Goal: Task Accomplishment & Management: Manage account settings

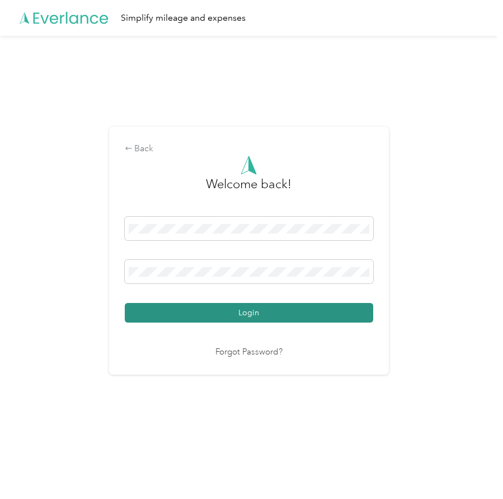
click at [220, 315] on button "Login" at bounding box center [249, 313] width 249 height 20
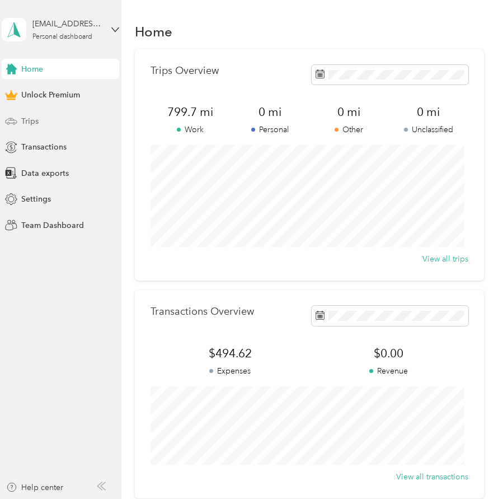
click at [20, 120] on div "Trips" at bounding box center [61, 121] width 118 height 20
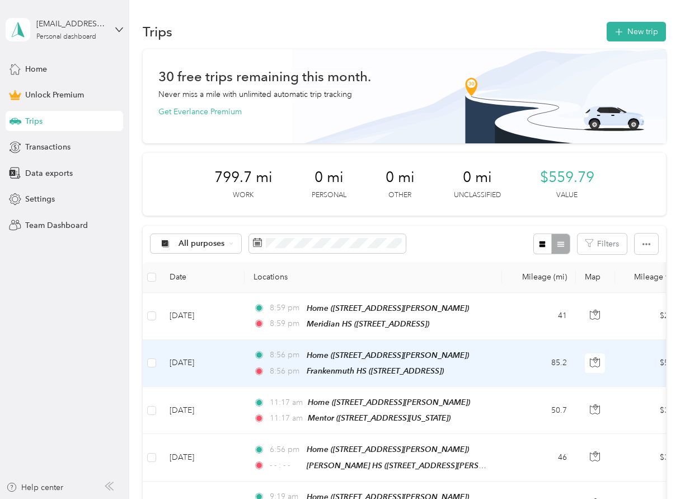
click at [503, 358] on td "85.2" at bounding box center [539, 363] width 74 height 47
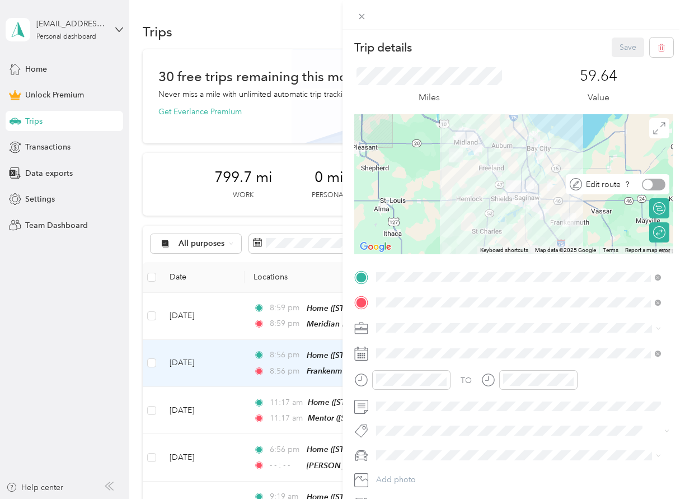
click at [503, 184] on div at bounding box center [654, 185] width 24 height 12
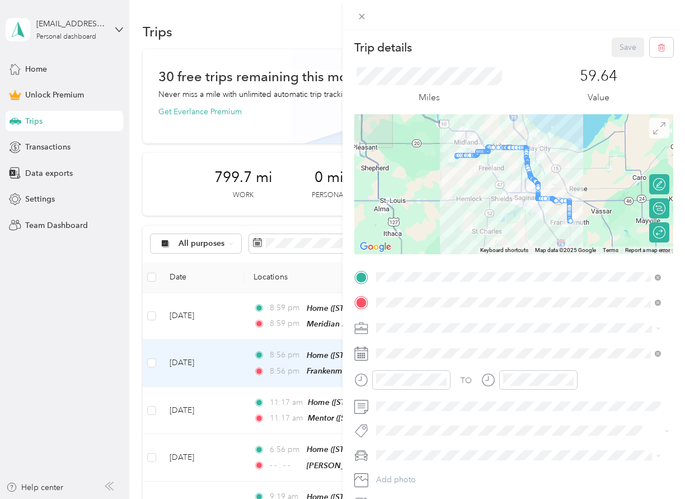
click at [503, 132] on icon at bounding box center [660, 128] width 12 height 12
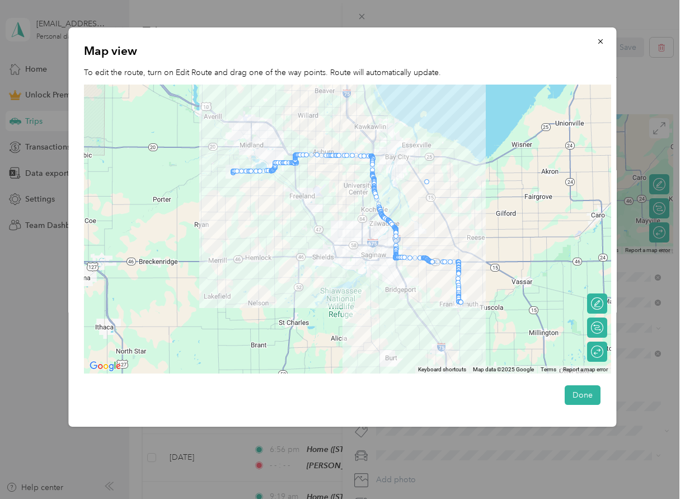
drag, startPoint x: 378, startPoint y: 203, endPoint x: 427, endPoint y: 182, distance: 53.7
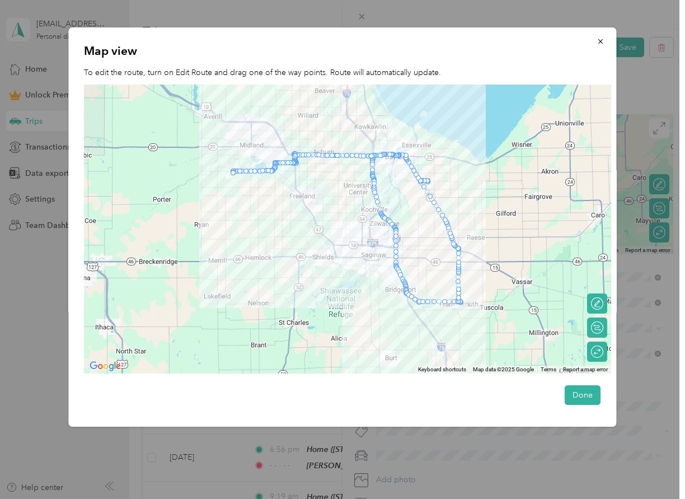
drag, startPoint x: 381, startPoint y: 208, endPoint x: 430, endPoint y: 182, distance: 55.1
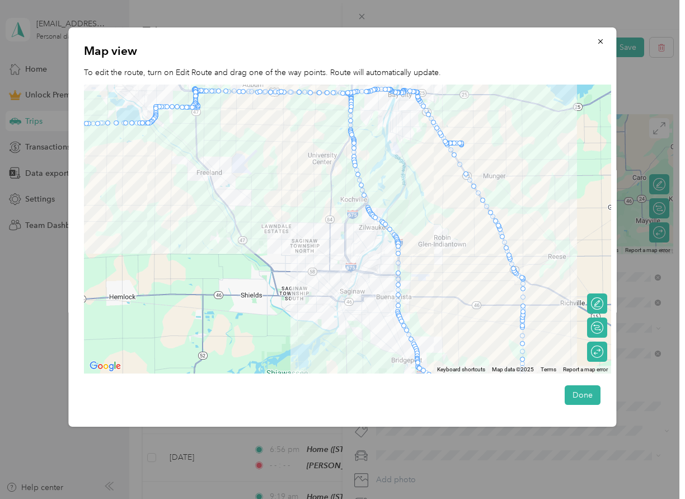
drag, startPoint x: 367, startPoint y: 203, endPoint x: 463, endPoint y: 144, distance: 112.7
click at [503, 351] on div at bounding box center [593, 352] width 24 height 12
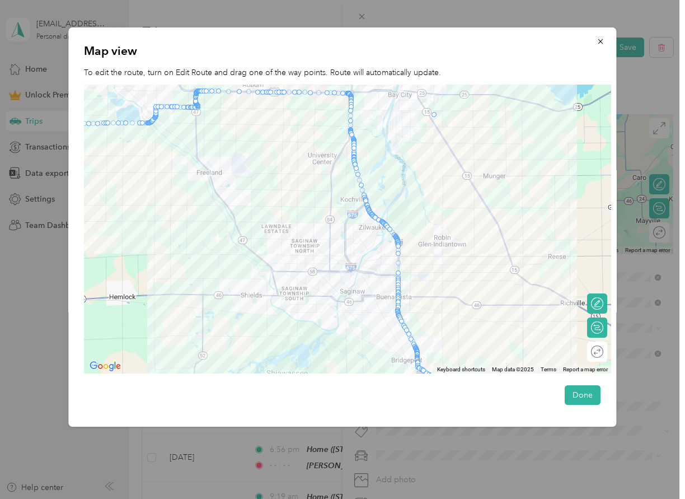
drag, startPoint x: 356, startPoint y: 165, endPoint x: 435, endPoint y: 113, distance: 94.9
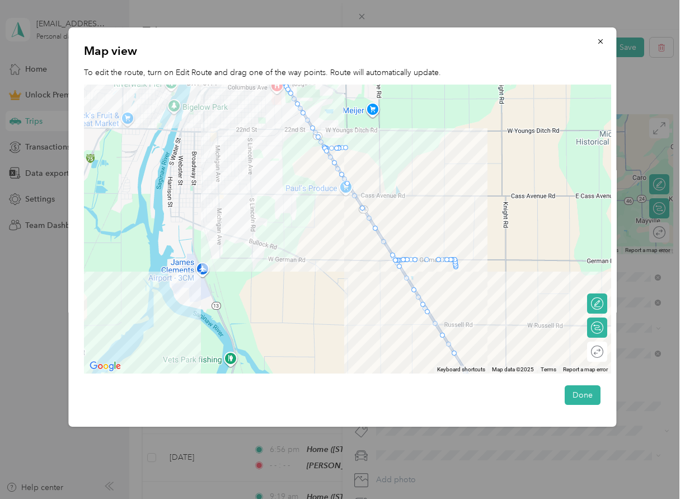
drag, startPoint x: 436, startPoint y: 168, endPoint x: 347, endPoint y: 383, distance: 232.8
click at [339, 391] on div "Map view To edit the route, turn on Edit Route and drag one of the way points. …" at bounding box center [342, 226] width 548 height 399
click at [503, 304] on div at bounding box center [598, 304] width 10 height 10
click at [503, 41] on icon "button" at bounding box center [602, 42] width 8 height 8
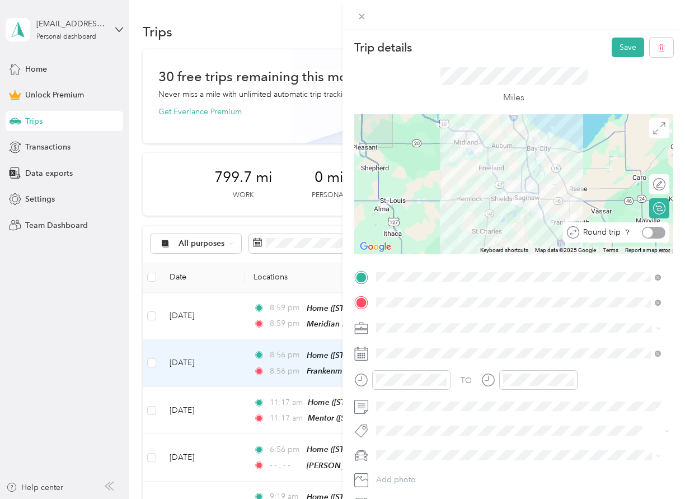
click at [503, 232] on div at bounding box center [654, 233] width 24 height 12
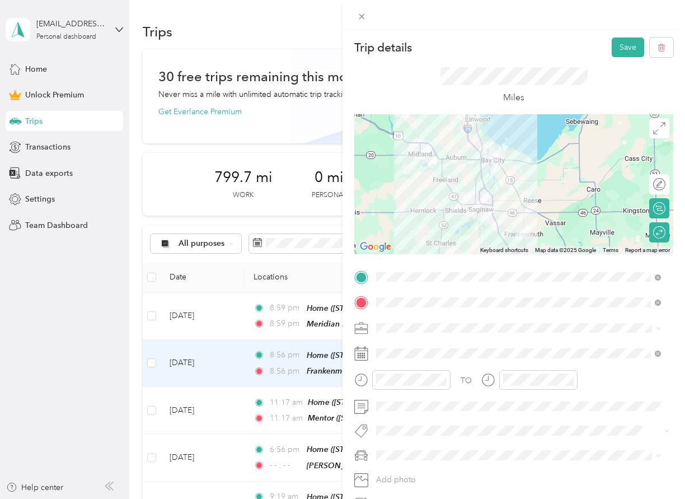
drag, startPoint x: 525, startPoint y: 170, endPoint x: 612, endPoint y: 148, distance: 89.5
click at [482, 182] on div at bounding box center [514, 184] width 319 height 140
click at [503, 128] on icon at bounding box center [660, 128] width 12 height 12
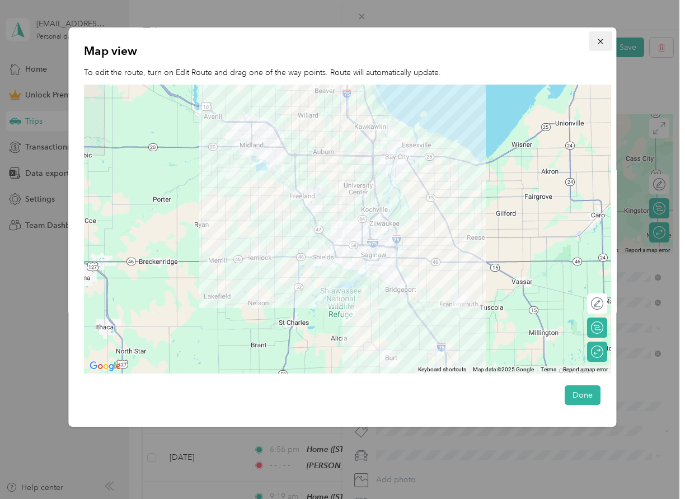
click at [503, 39] on icon "button" at bounding box center [602, 42] width 8 height 8
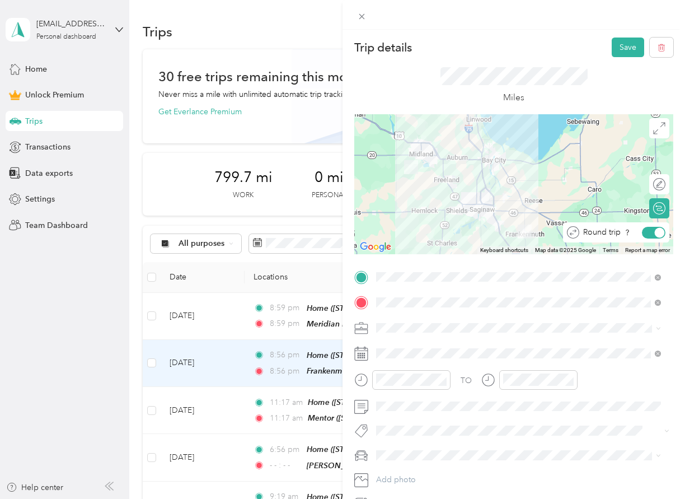
click at [503, 231] on div at bounding box center [654, 233] width 24 height 12
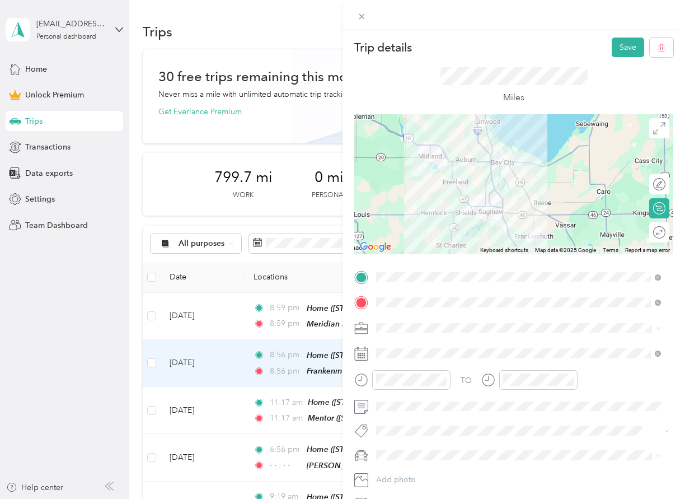
drag, startPoint x: 482, startPoint y: 182, endPoint x: 488, endPoint y: 188, distance: 8.7
click at [488, 188] on div at bounding box center [514, 184] width 319 height 140
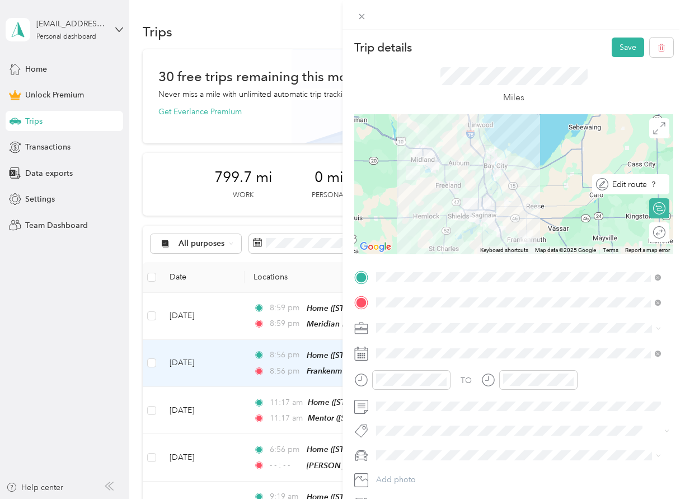
click at [503, 185] on div at bounding box center [669, 185] width 0 height 12
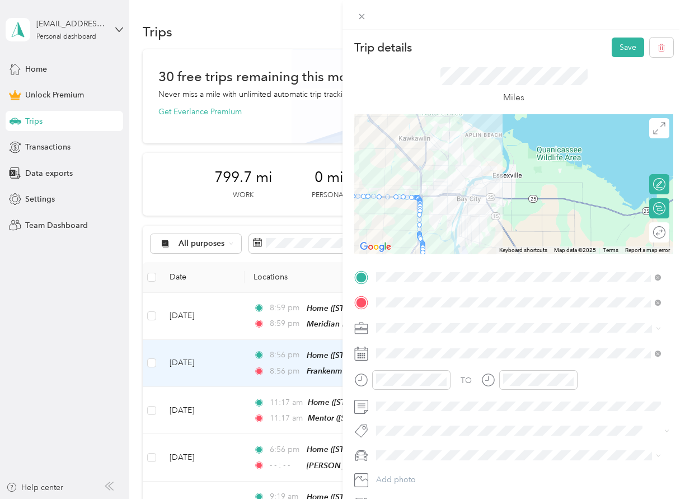
drag, startPoint x: 481, startPoint y: 205, endPoint x: 375, endPoint y: 217, distance: 105.9
click at [354, 220] on form "Trip details Save This trip cannot be edited because it is either under review,…" at bounding box center [514, 275] width 343 height 475
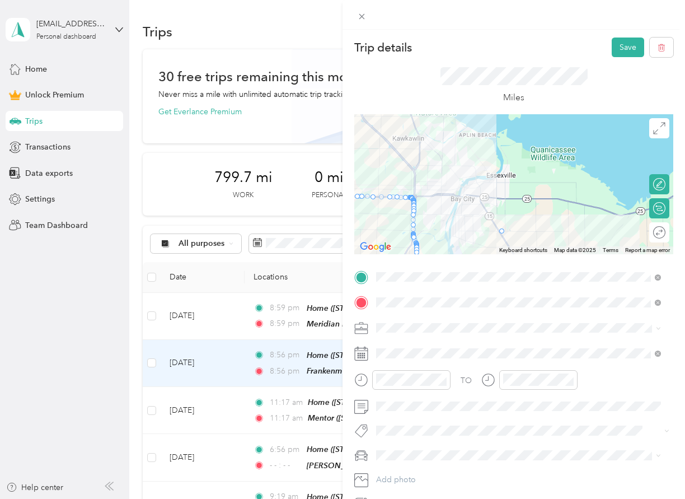
drag, startPoint x: 411, startPoint y: 237, endPoint x: 499, endPoint y: 229, distance: 88.8
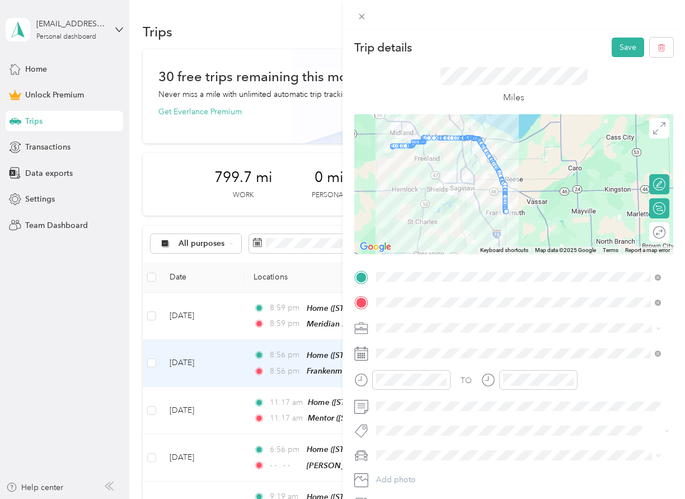
drag, startPoint x: 549, startPoint y: 218, endPoint x: 515, endPoint y: 139, distance: 86.0
click at [503, 139] on div at bounding box center [514, 184] width 319 height 140
click at [503, 208] on div at bounding box center [654, 209] width 24 height 12
click at [503, 42] on button "Save" at bounding box center [628, 48] width 32 height 20
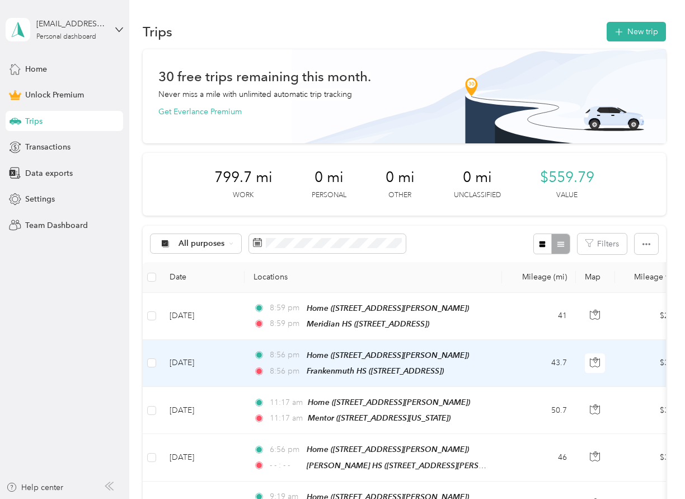
click at [497, 362] on td "8:56 pm Home ([STREET_ADDRESS][PERSON_NAME]) 8:56 pm Frankenmuth HS ([STREET_AD…" at bounding box center [374, 363] width 258 height 47
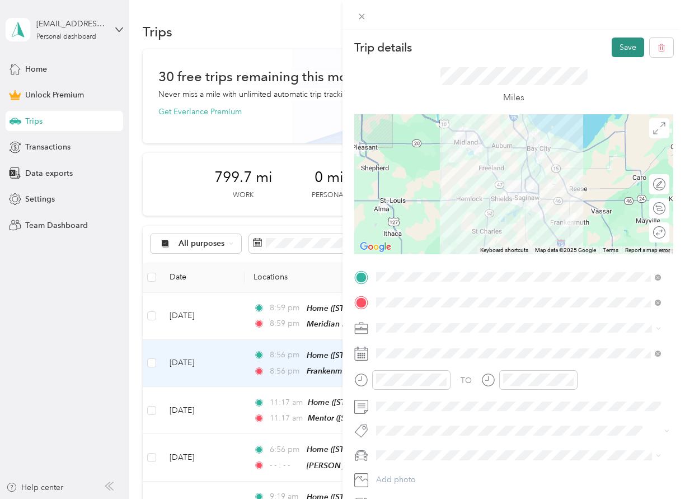
click at [503, 39] on button "Save" at bounding box center [628, 48] width 32 height 20
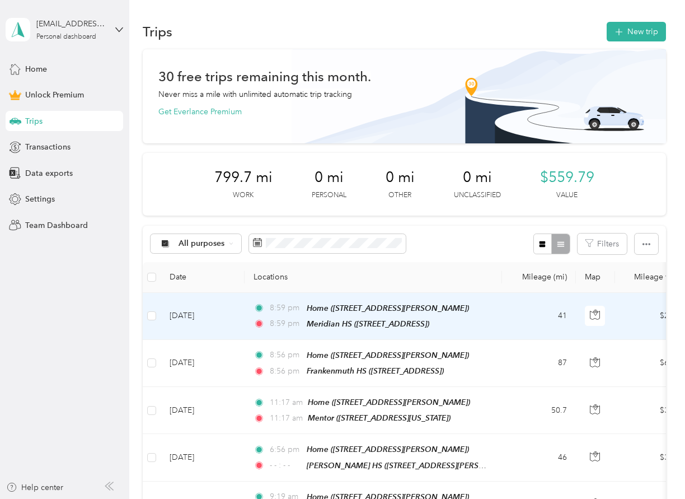
click at [503, 312] on td "41" at bounding box center [539, 316] width 74 height 47
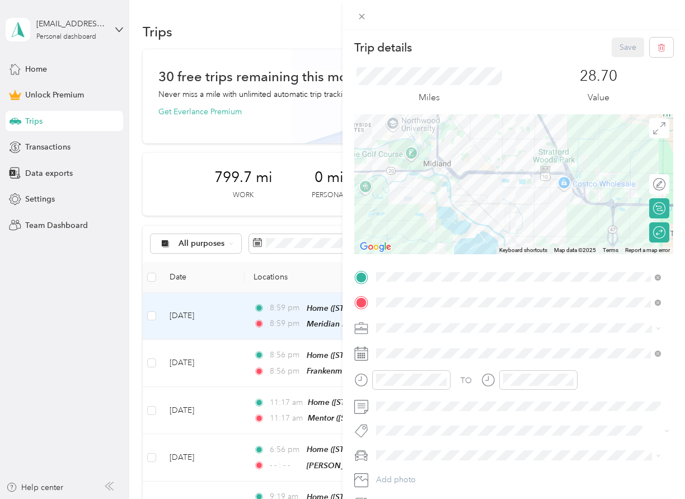
drag, startPoint x: 518, startPoint y: 189, endPoint x: 298, endPoint y: 222, distance: 222.5
click at [298, 222] on div "Trip details Save This trip cannot be edited because it is either under review,…" at bounding box center [342, 249] width 685 height 499
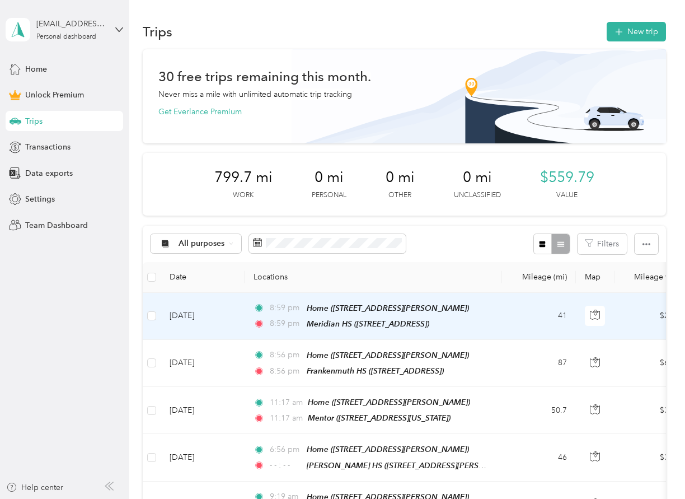
click at [503, 313] on td "41" at bounding box center [539, 316] width 74 height 47
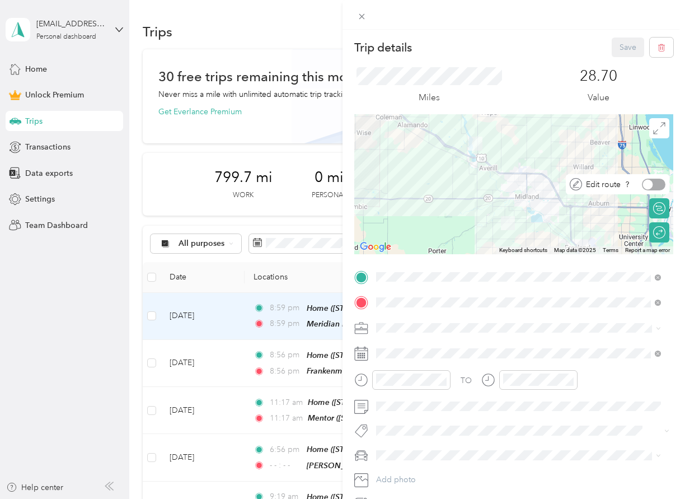
click at [503, 183] on div at bounding box center [654, 185] width 24 height 12
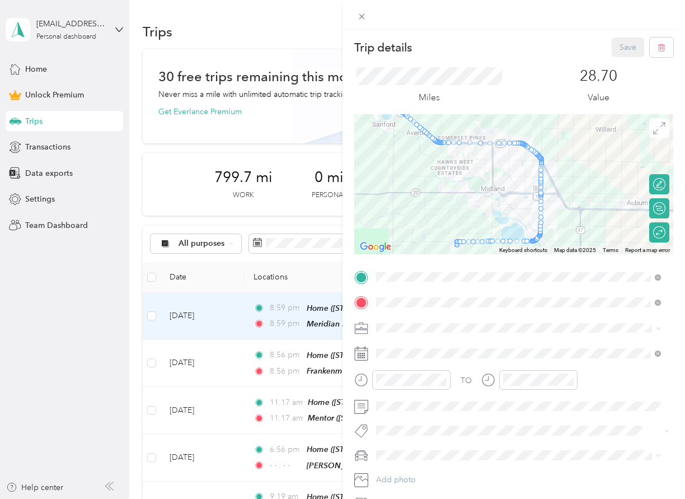
click at [503, 131] on icon at bounding box center [660, 128] width 12 height 12
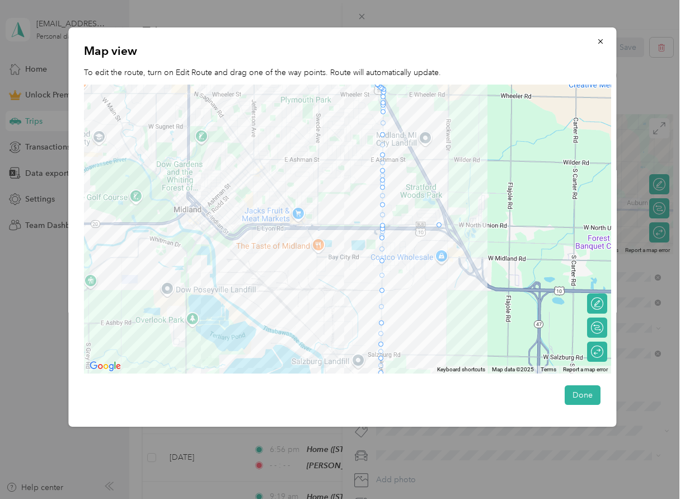
drag, startPoint x: 383, startPoint y: 232, endPoint x: 441, endPoint y: 223, distance: 58.9
click at [503, 38] on icon "button" at bounding box center [602, 42] width 8 height 8
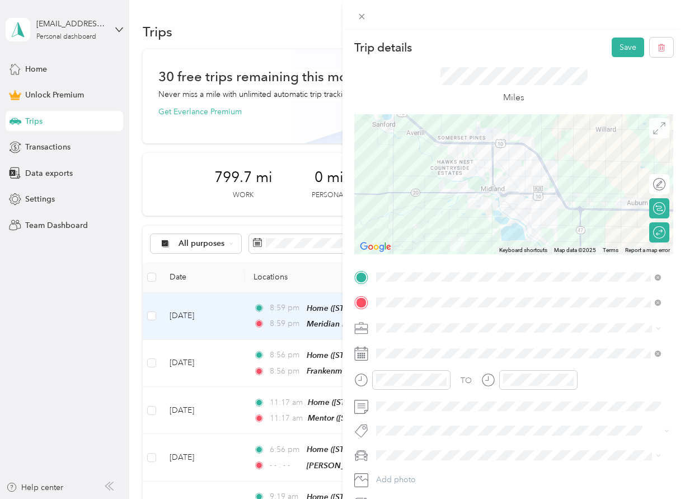
click at [503, 129] on icon at bounding box center [660, 128] width 12 height 12
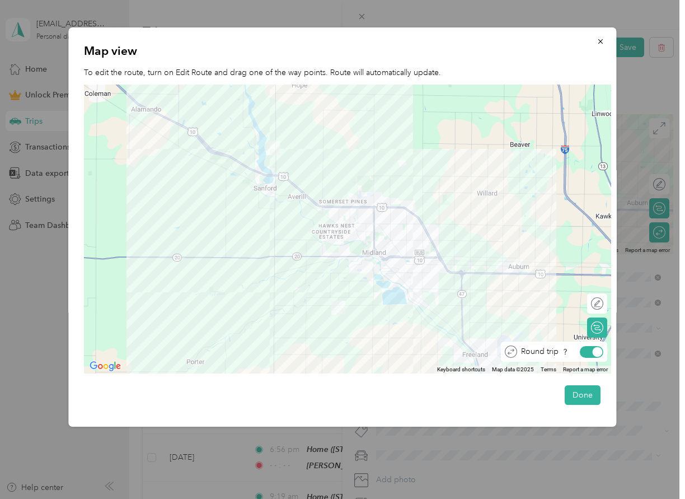
click at [503, 352] on div at bounding box center [598, 352] width 10 height 10
click at [503, 304] on div at bounding box center [593, 304] width 24 height 12
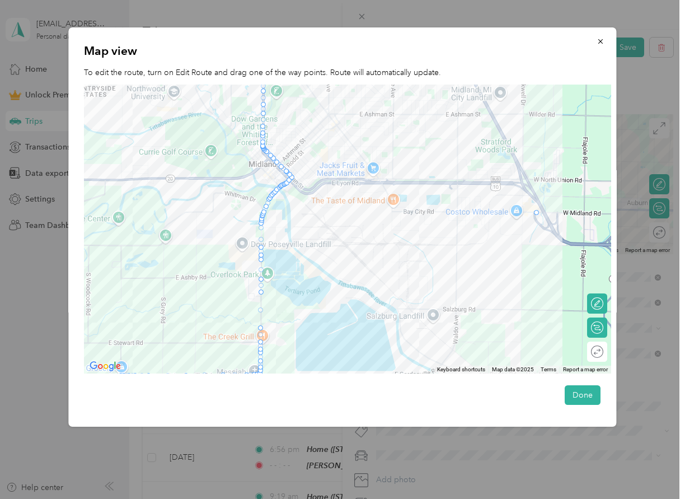
drag, startPoint x: 262, startPoint y: 230, endPoint x: 538, endPoint y: 211, distance: 277.3
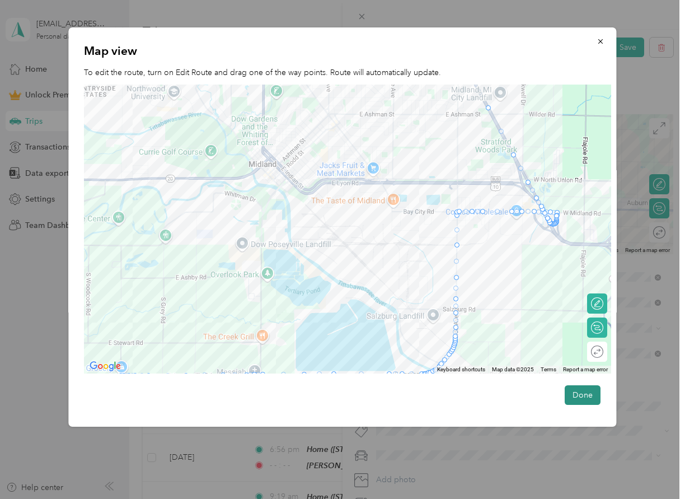
click at [503, 398] on button "Done" at bounding box center [584, 395] width 36 height 20
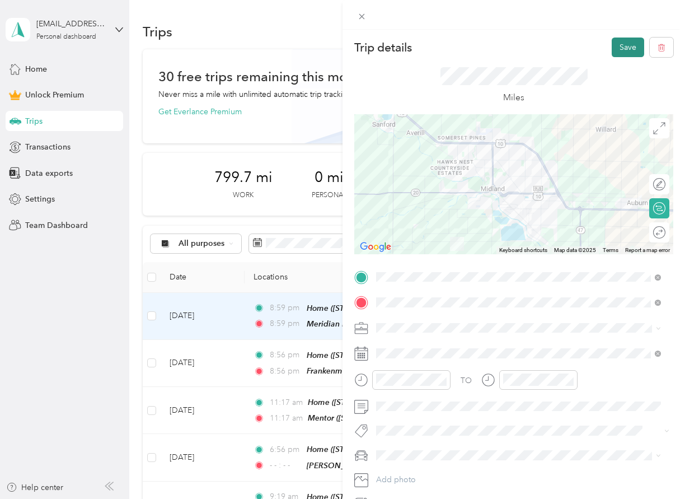
click at [503, 46] on button "Save" at bounding box center [628, 48] width 32 height 20
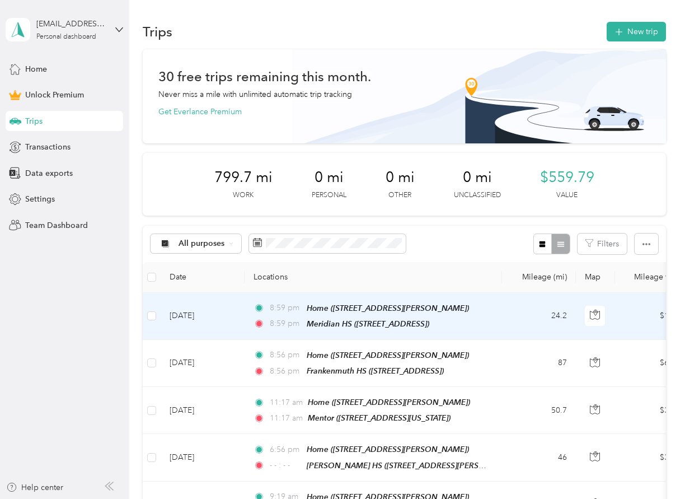
click at [502, 318] on td "8:59 pm Home ([STREET_ADDRESS][PERSON_NAME]) 8:59 pm [GEOGRAPHIC_DATA] ([STREET…" at bounding box center [374, 316] width 258 height 47
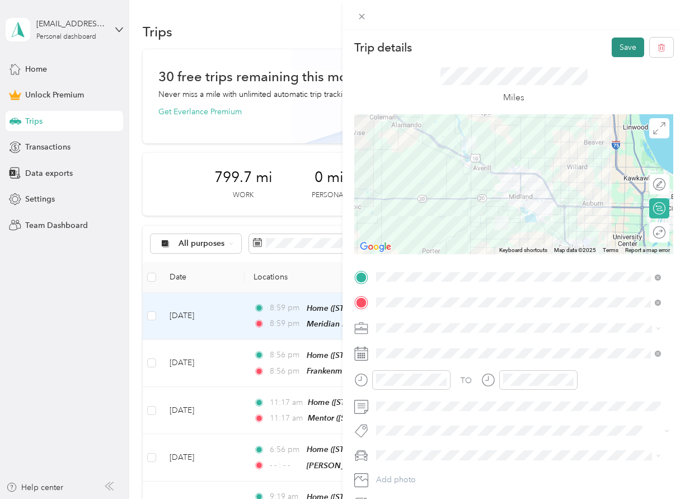
click at [503, 50] on button "Save" at bounding box center [628, 48] width 32 height 20
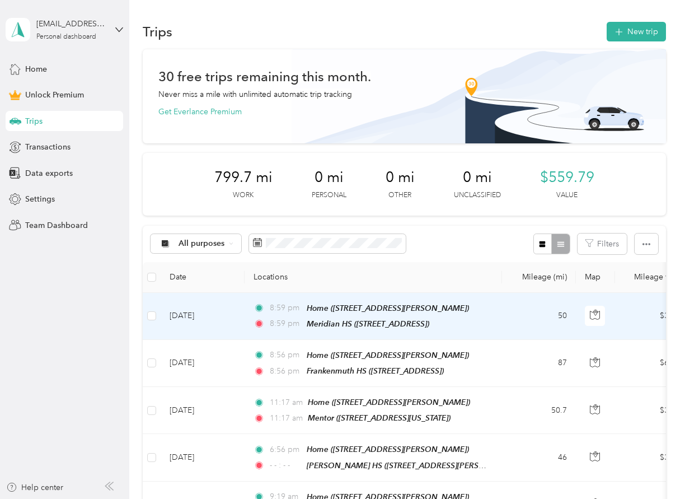
click at [503, 315] on td "50" at bounding box center [539, 316] width 74 height 47
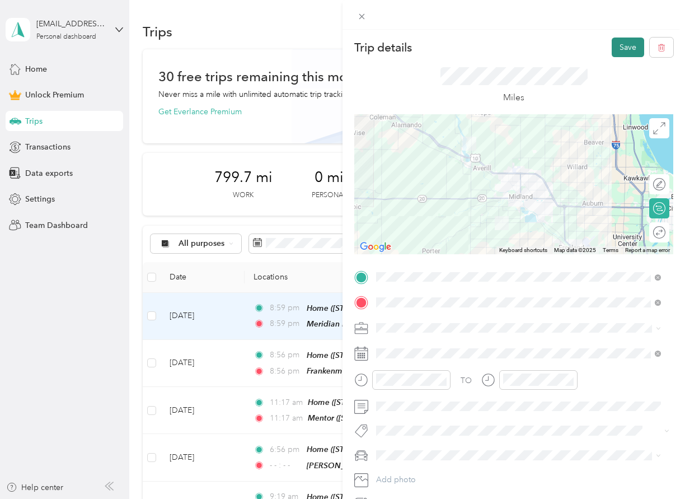
click at [503, 46] on button "Save" at bounding box center [628, 48] width 32 height 20
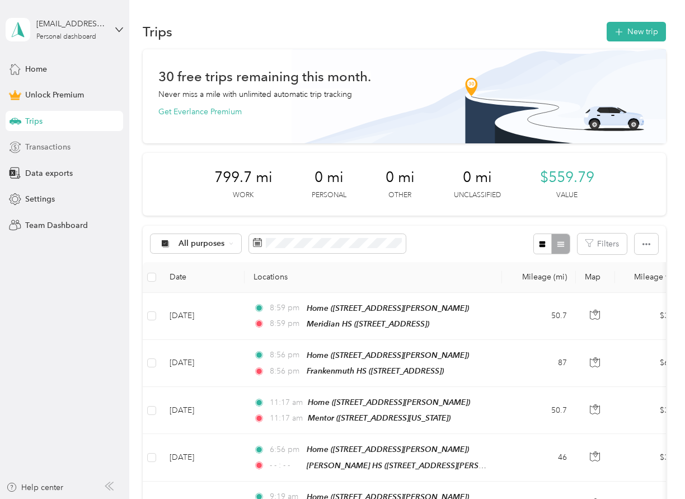
click at [38, 142] on span "Transactions" at bounding box center [47, 147] width 45 height 12
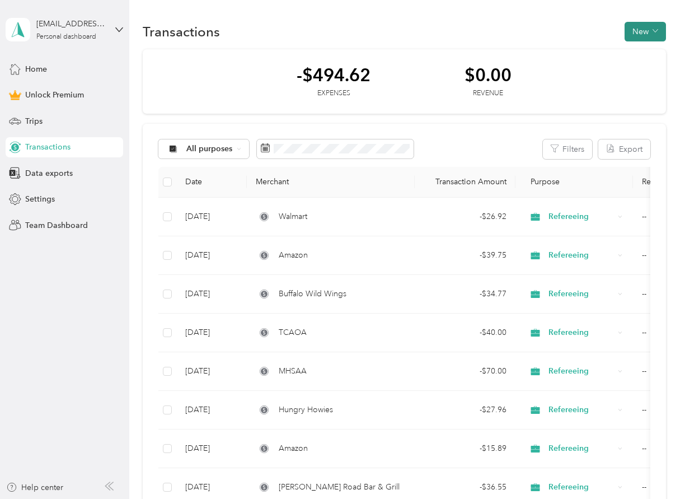
click at [503, 27] on button "New" at bounding box center [645, 32] width 41 height 20
click at [503, 67] on span "Revenue" at bounding box center [640, 73] width 31 height 12
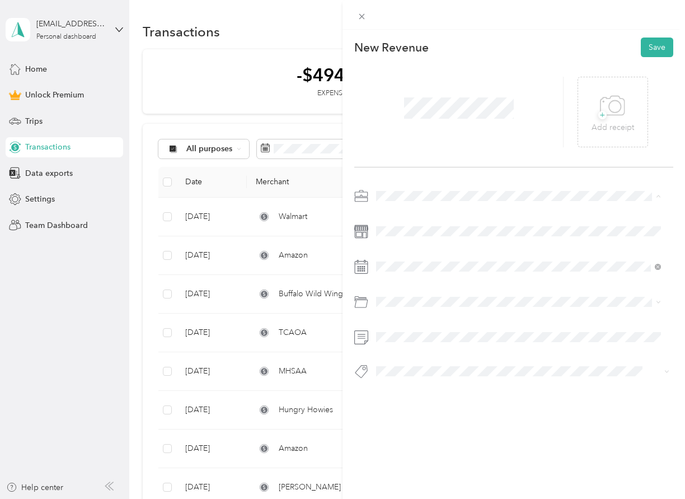
click at [386, 258] on li "Refereeing" at bounding box center [518, 255] width 293 height 20
click at [367, 268] on icon at bounding box center [362, 267] width 14 height 14
click at [457, 440] on div "28" at bounding box center [457, 439] width 15 height 14
click at [503, 356] on div at bounding box center [514, 287] width 319 height 200
click at [503, 408] on div "New Revenue Save + Add receipt" at bounding box center [514, 228] width 343 height 397
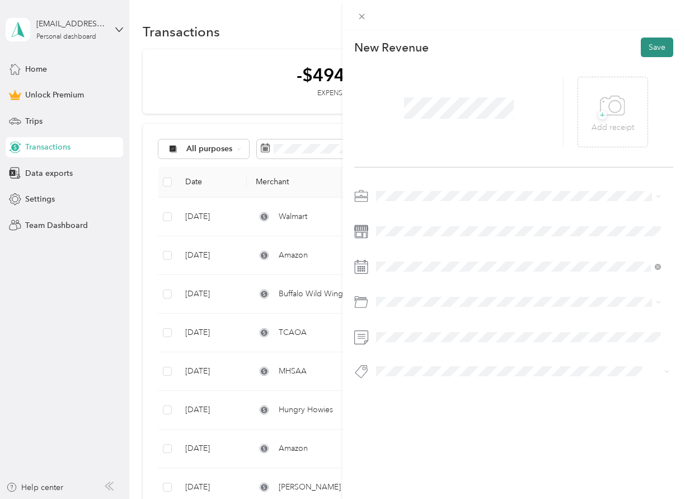
click at [503, 48] on button "Save" at bounding box center [657, 48] width 32 height 20
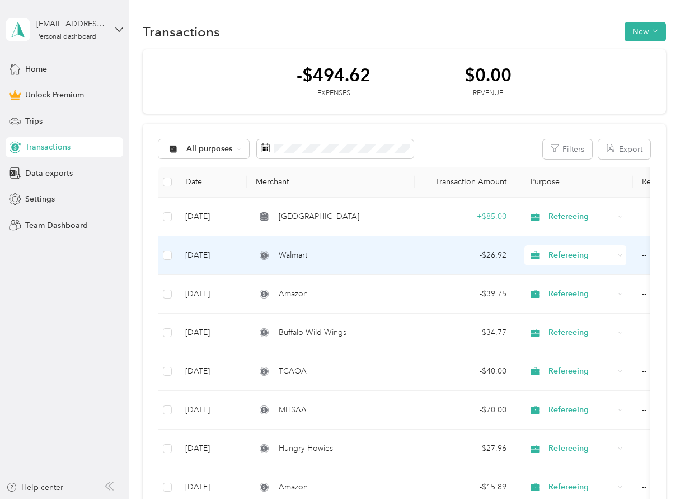
click at [319, 258] on div "Walmart" at bounding box center [331, 255] width 150 height 12
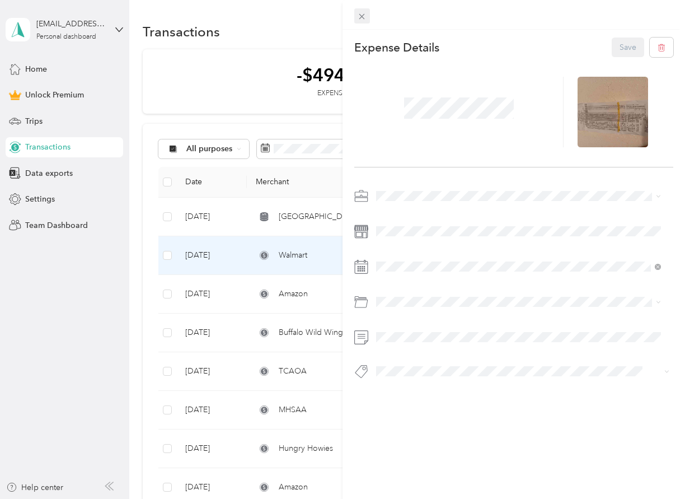
click at [357, 12] on span at bounding box center [363, 16] width 16 height 16
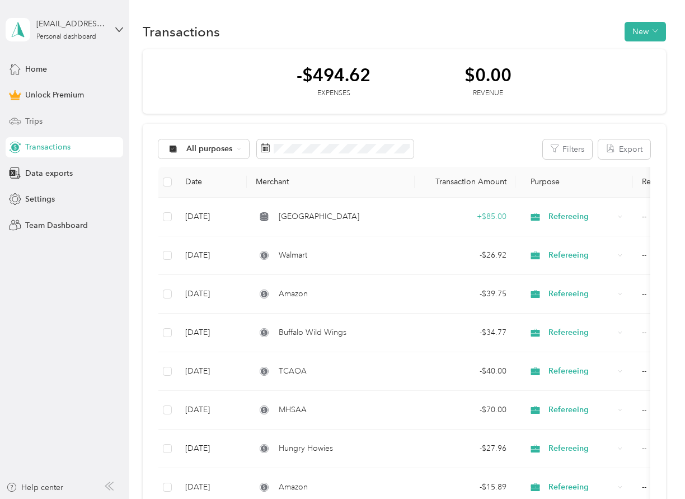
click at [31, 118] on span "Trips" at bounding box center [33, 121] width 17 height 12
